Goal: Find specific page/section: Find specific page/section

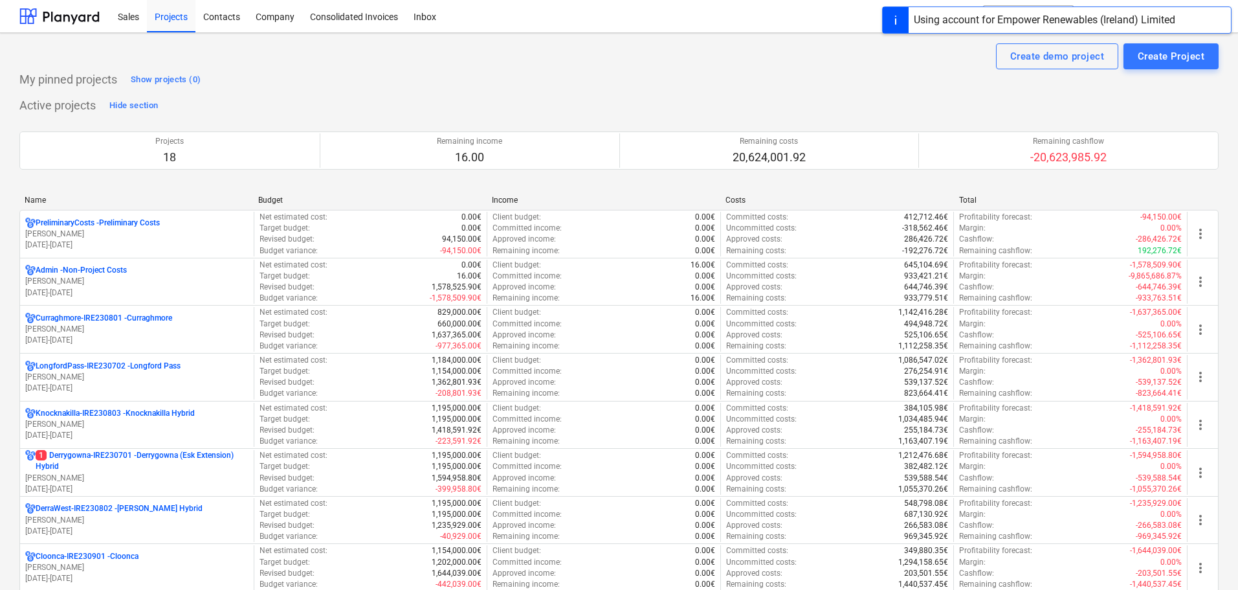
click at [116, 470] on p "1 Derrygowna-IRE230701 - Derrygowna (Esk Extension) Hybrid" at bounding box center [142, 461] width 213 height 22
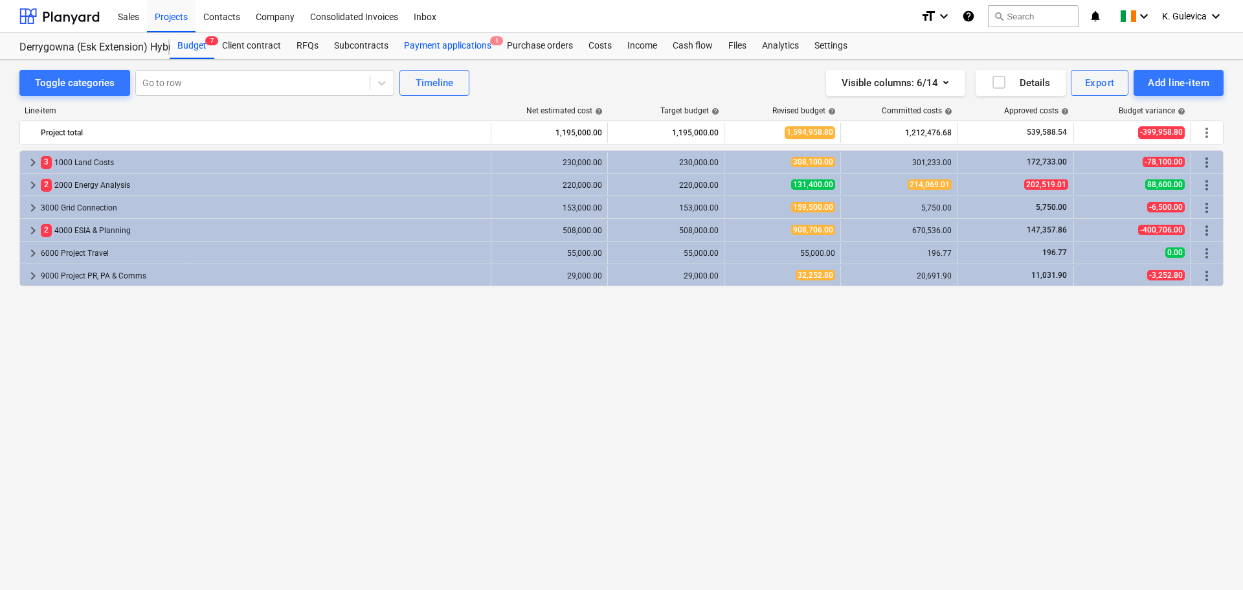
click at [458, 39] on div "Payment applications 1" at bounding box center [447, 46] width 103 height 26
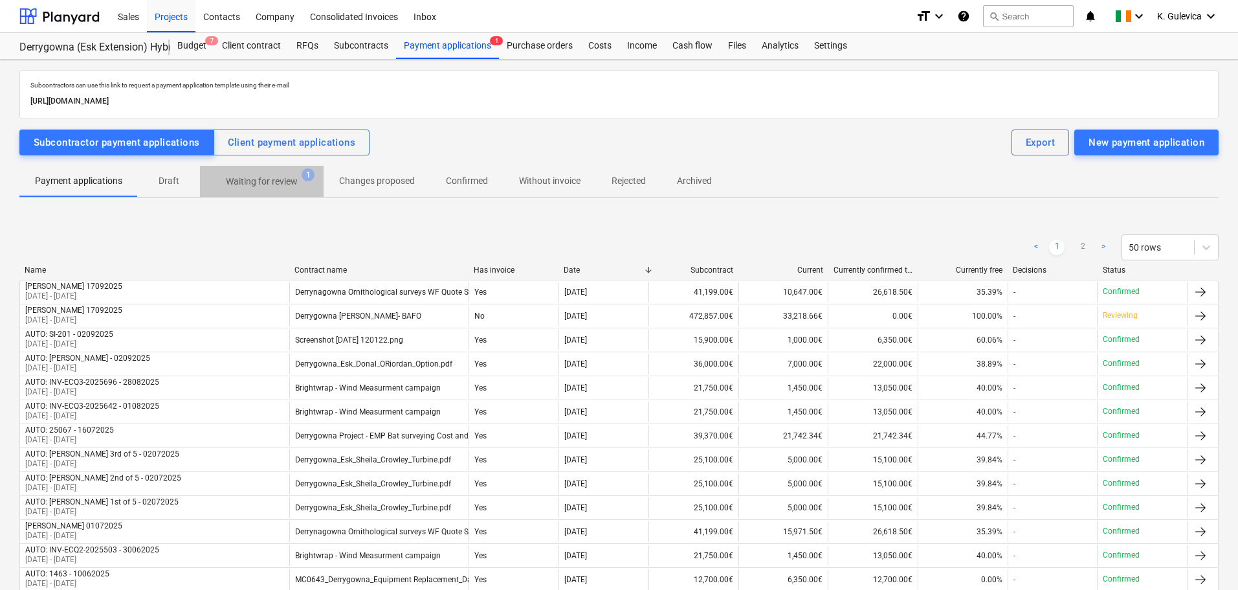
click at [245, 179] on p "Waiting for review" at bounding box center [262, 182] width 72 height 14
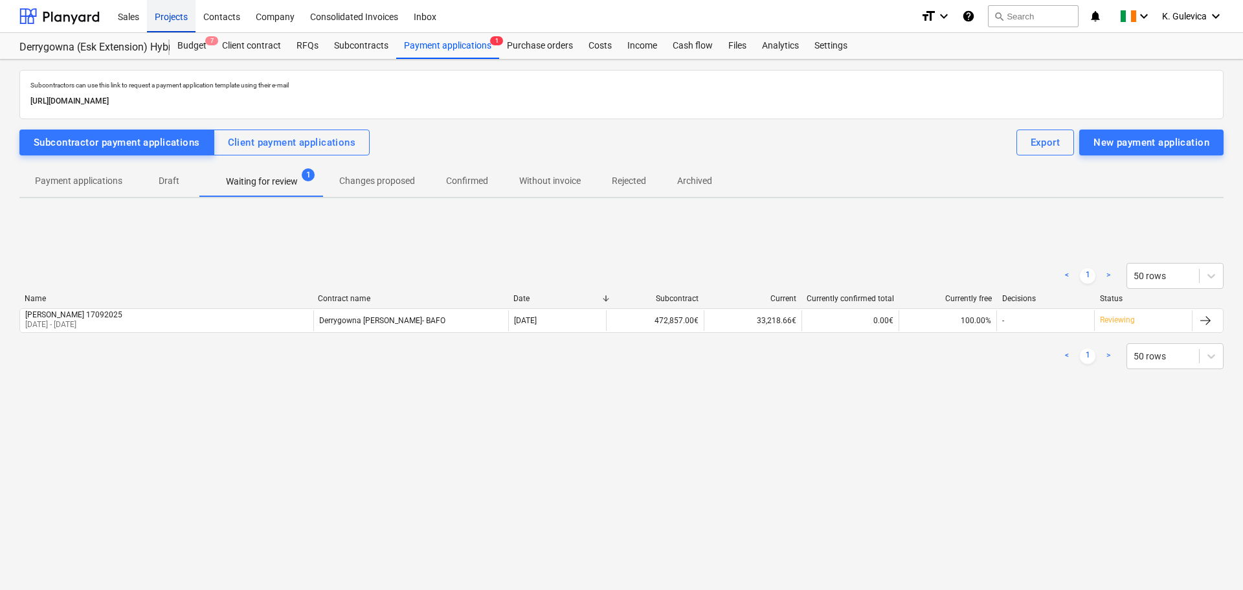
click at [174, 17] on div "Projects" at bounding box center [171, 15] width 49 height 33
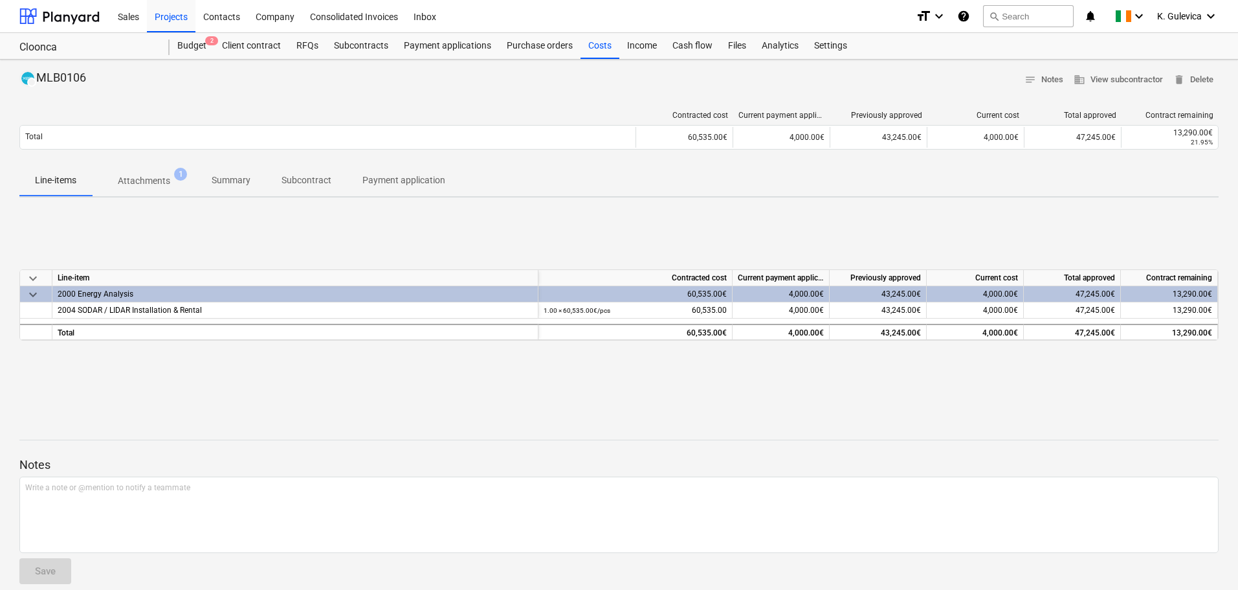
click at [228, 175] on p "Summary" at bounding box center [231, 180] width 39 height 14
